Goal: Navigation & Orientation: Find specific page/section

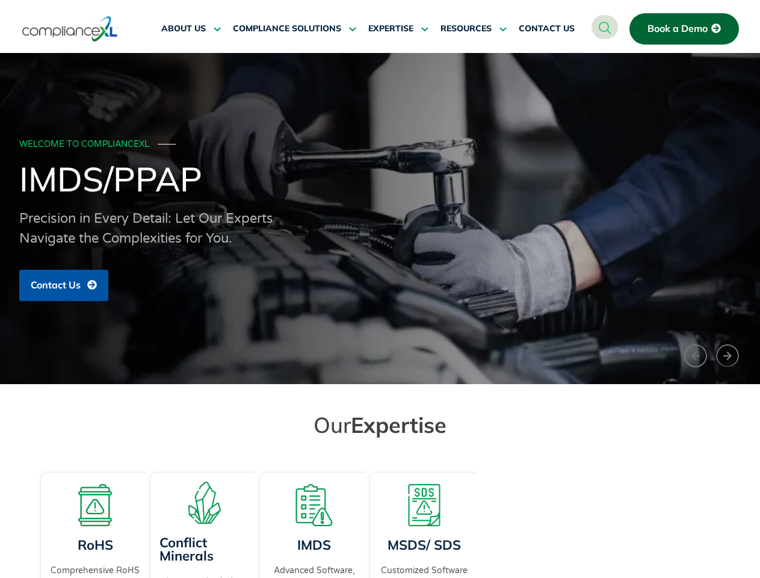
click at [474, 29] on span "RESOURCES" at bounding box center [466, 28] width 51 height 11
click at [380, 218] on div "WELCOME TO COMPLIANCEXL ─── IMDS/PPAP Precision in Every Detail: Let Our Expert…" at bounding box center [380, 219] width 722 height 178
